Goal: Check status: Check status

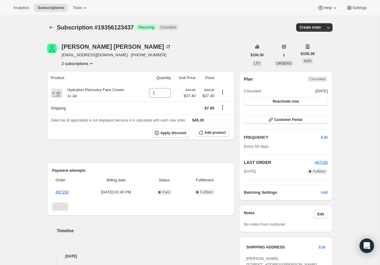
click at [90, 63] on icon "Product actions" at bounding box center [91, 63] width 6 height 6
click at [79, 85] on span "19356156205" at bounding box center [69, 84] width 24 height 5
